Goal: Task Accomplishment & Management: Use online tool/utility

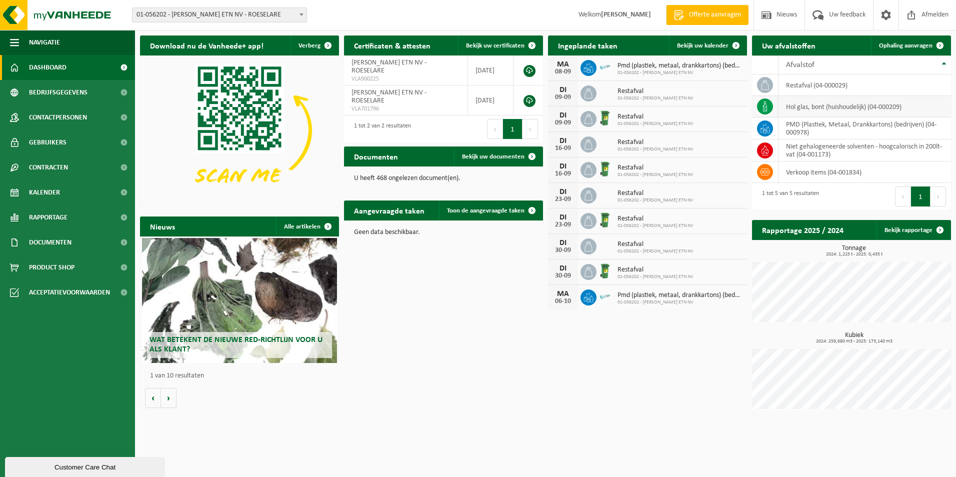
click at [796, 108] on td "hol glas, bont (huishoudelijk) (04-000209)" at bounding box center [864, 106] width 172 height 21
click at [941, 46] on span at bounding box center [940, 45] width 20 height 20
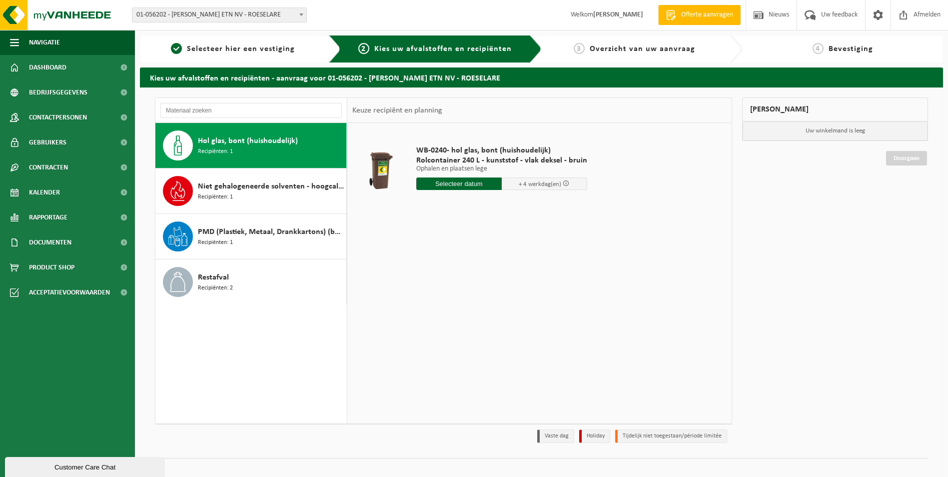
click at [463, 183] on input "text" at bounding box center [458, 183] width 85 height 12
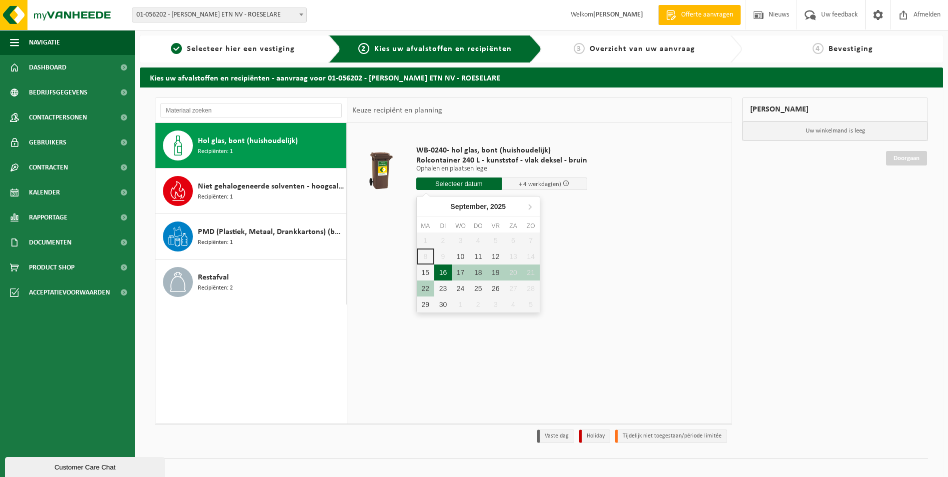
click at [444, 271] on div "16" at bounding box center [442, 272] width 17 height 16
type input "Van 2025-09-16"
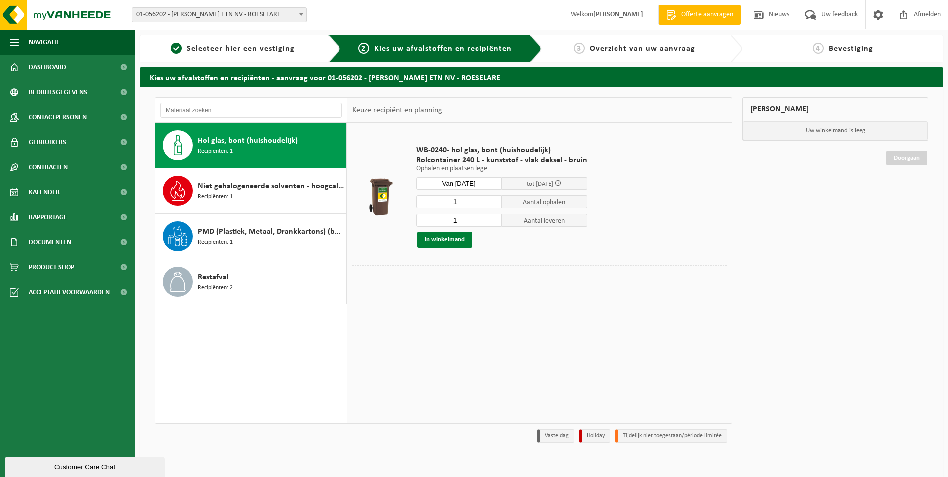
click at [447, 240] on button "In winkelmand" at bounding box center [444, 240] width 55 height 16
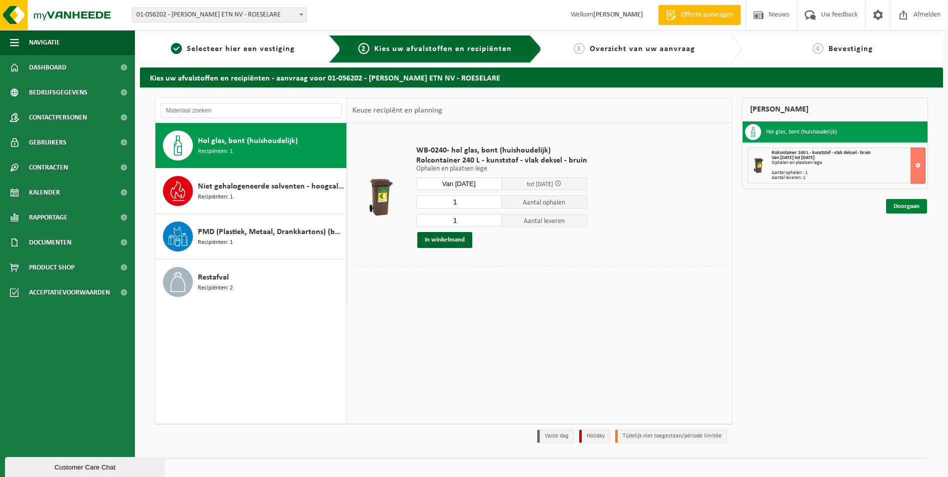
click at [911, 199] on link "Doorgaan" at bounding box center [906, 206] width 41 height 14
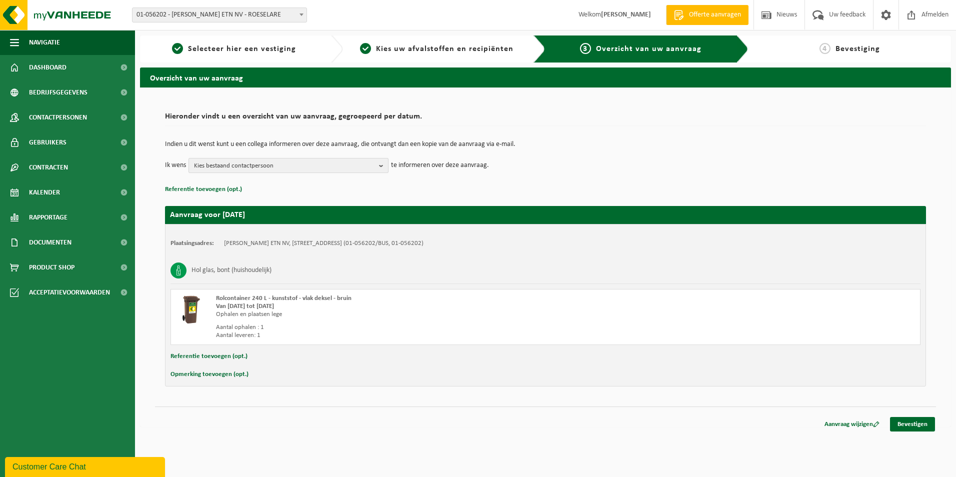
click at [382, 167] on b "button" at bounding box center [383, 165] width 9 height 14
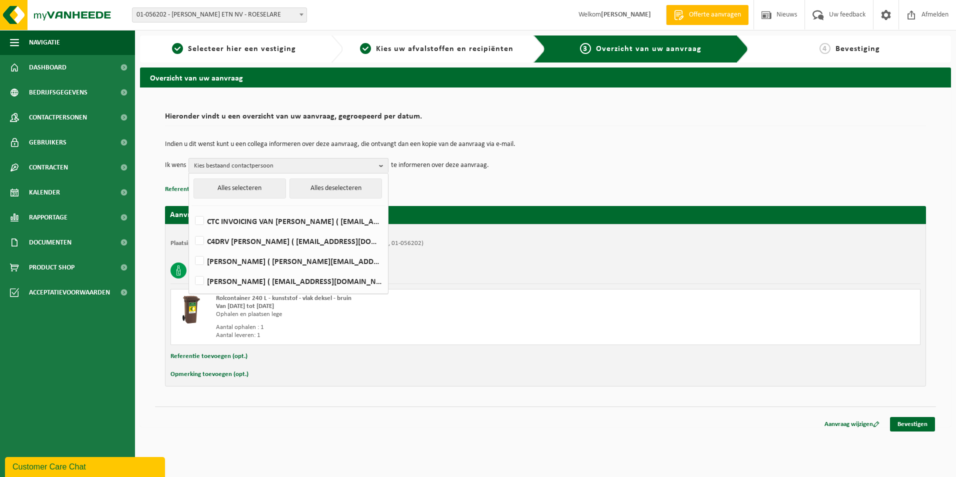
click at [688, 169] on td "Ik wens Kies bestaand contactpersoon Alles selecteren Alles deselecteren CTC IN…" at bounding box center [545, 165] width 761 height 15
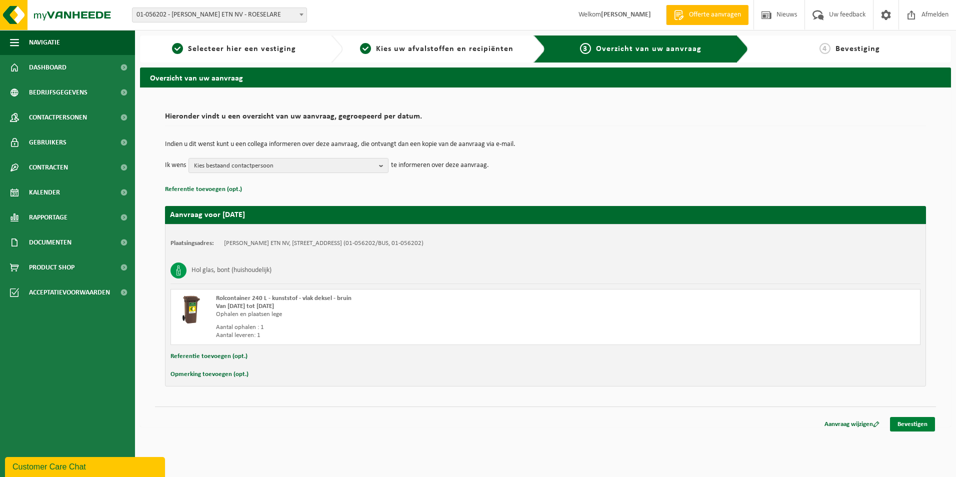
click at [918, 420] on link "Bevestigen" at bounding box center [912, 424] width 45 height 14
